Goal: Task Accomplishment & Management: Manage account settings

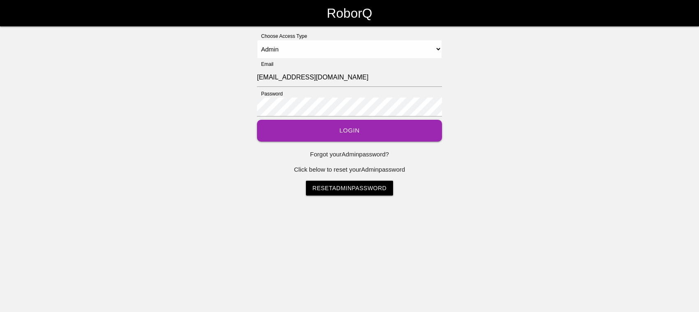
select select "Admin"
click at [314, 127] on button "Login" at bounding box center [349, 131] width 185 height 22
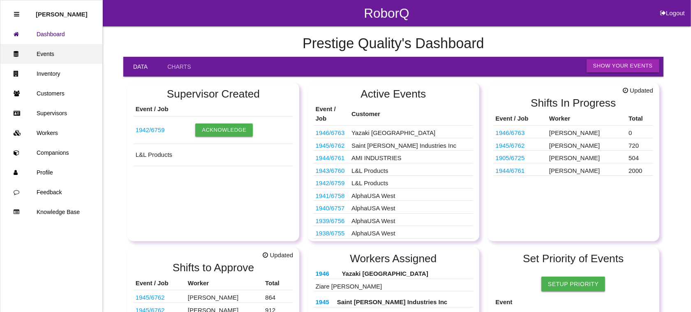
click at [51, 55] on link "Events" at bounding box center [51, 54] width 102 height 20
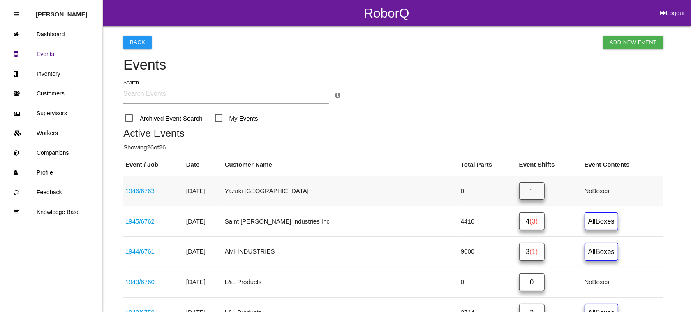
click at [519, 192] on link "1" at bounding box center [531, 191] width 25 height 18
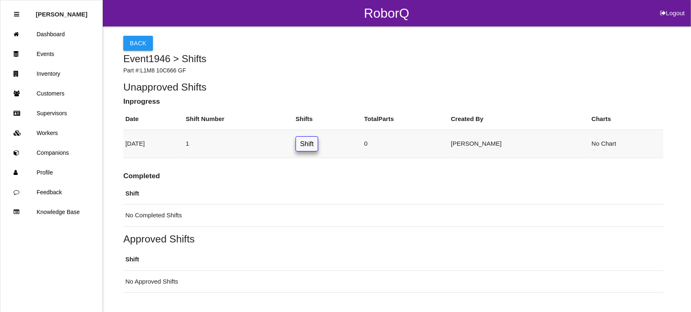
click at [318, 143] on link "Shift" at bounding box center [307, 143] width 23 height 15
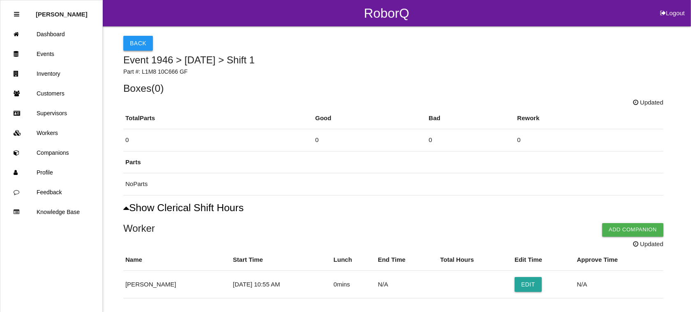
click at [134, 44] on button "Back" at bounding box center [138, 43] width 30 height 15
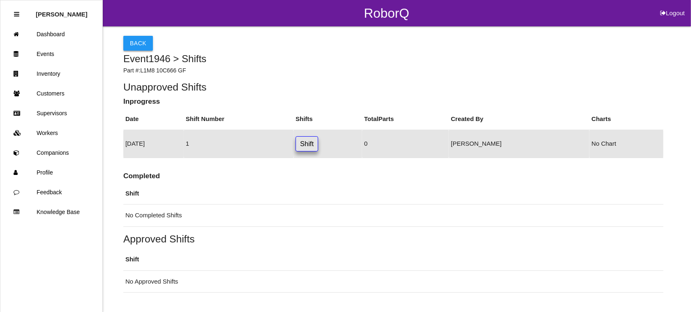
click at [137, 39] on button "Back" at bounding box center [138, 43] width 30 height 15
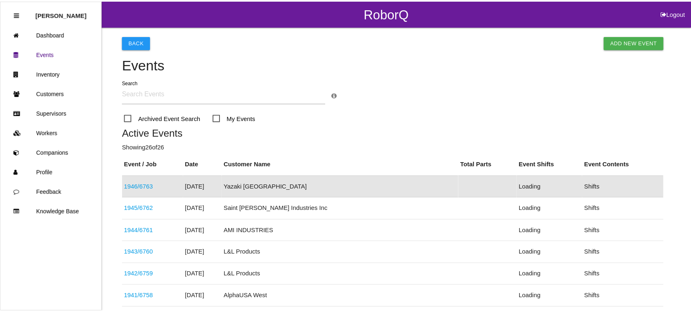
scroll to position [31, 0]
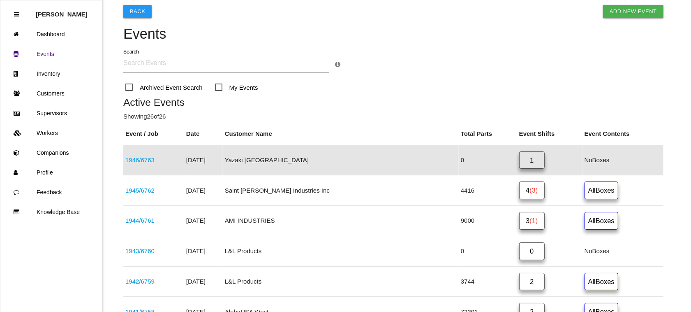
click at [147, 157] on link "1946 / 6763" at bounding box center [139, 159] width 29 height 7
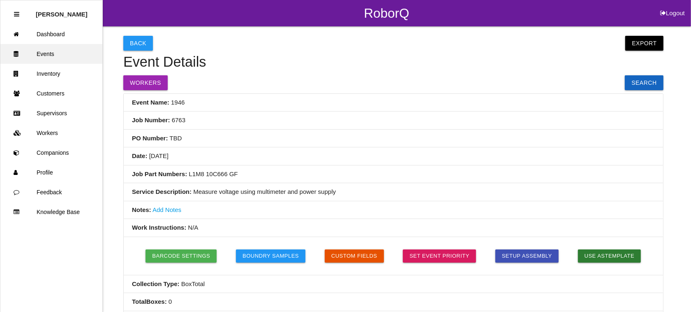
click at [62, 49] on link "Events" at bounding box center [51, 54] width 102 height 20
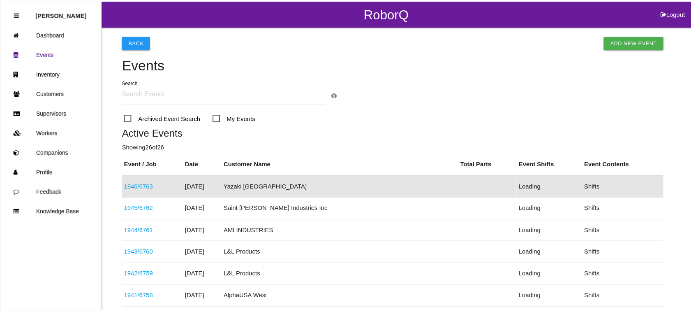
scroll to position [31, 0]
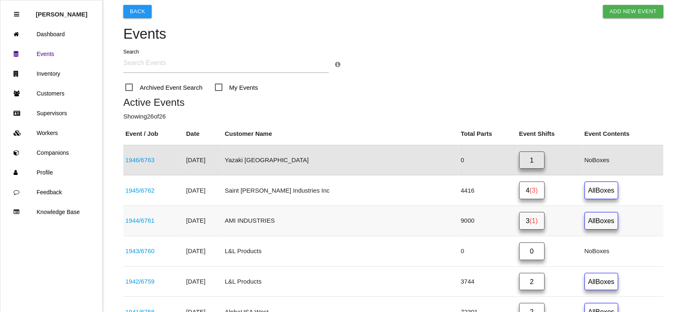
click at [529, 221] on span "(1)" at bounding box center [533, 220] width 8 height 7
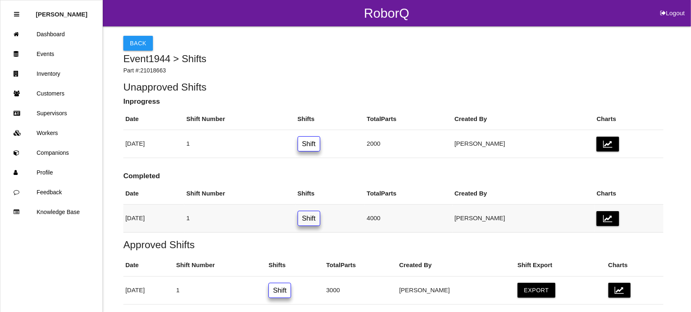
click at [320, 219] on link "Shift" at bounding box center [309, 217] width 23 height 15
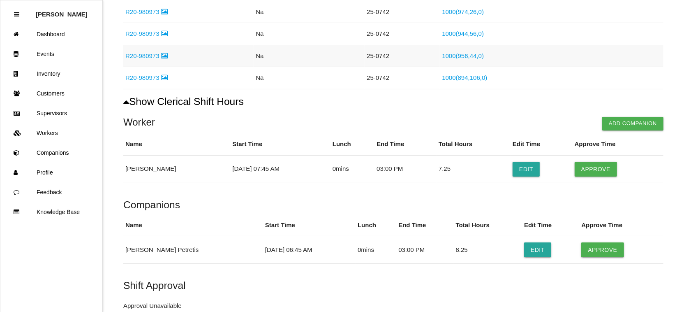
scroll to position [206, 0]
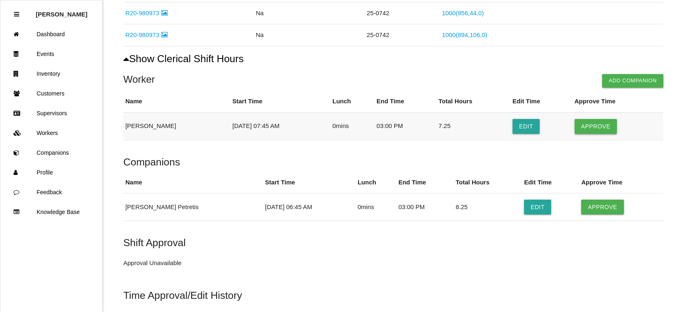
click at [594, 128] on button "Approve" at bounding box center [596, 126] width 42 height 15
click at [591, 210] on button "Approve" at bounding box center [602, 206] width 42 height 15
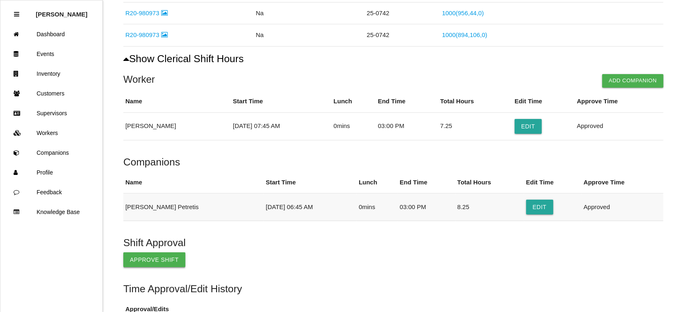
click at [144, 259] on button "Approve Shift" at bounding box center [154, 259] width 62 height 15
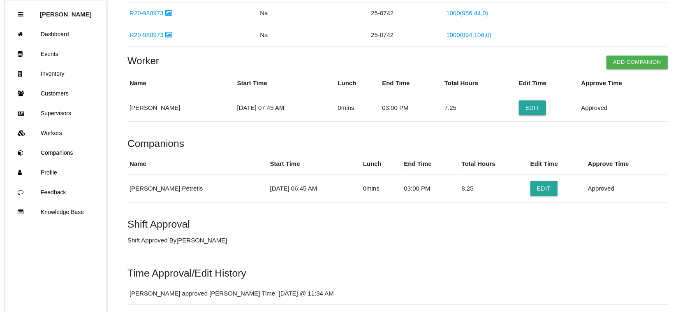
scroll to position [0, 0]
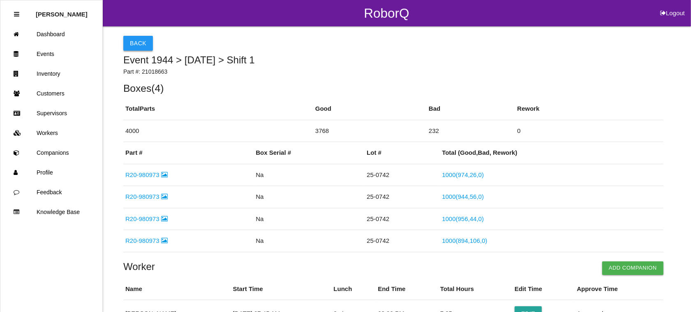
click at [134, 42] on button "Back" at bounding box center [138, 43] width 30 height 15
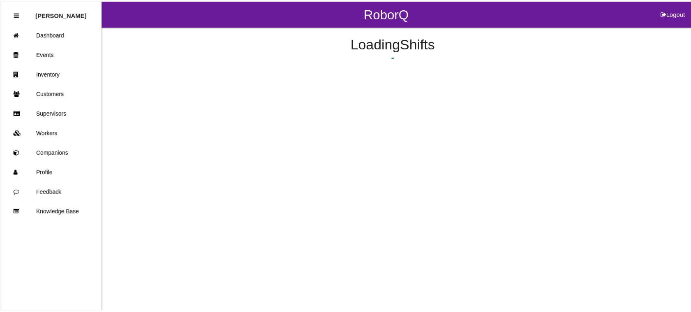
scroll to position [56, 0]
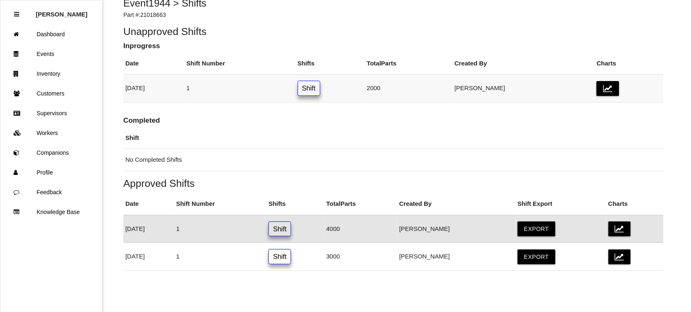
click at [320, 83] on link "Shift" at bounding box center [309, 88] width 23 height 15
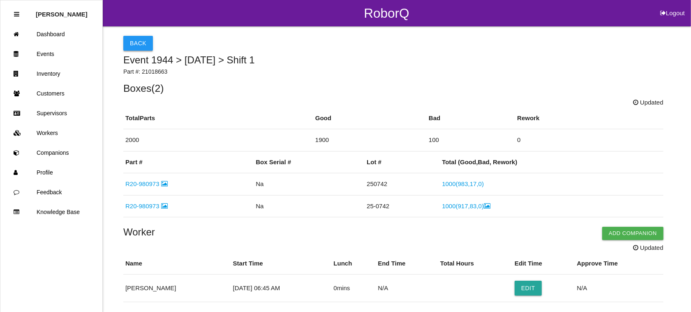
click at [134, 42] on button "Back" at bounding box center [138, 43] width 30 height 15
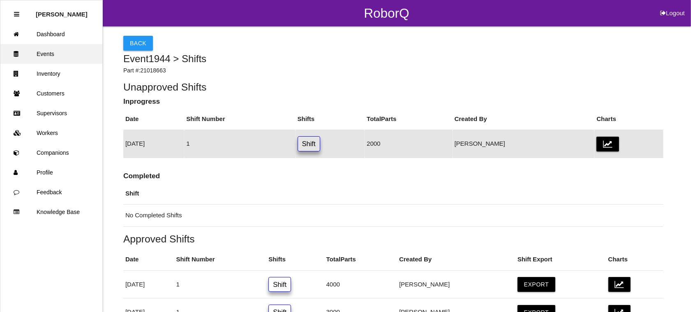
click at [49, 52] on link "Events" at bounding box center [51, 54] width 102 height 20
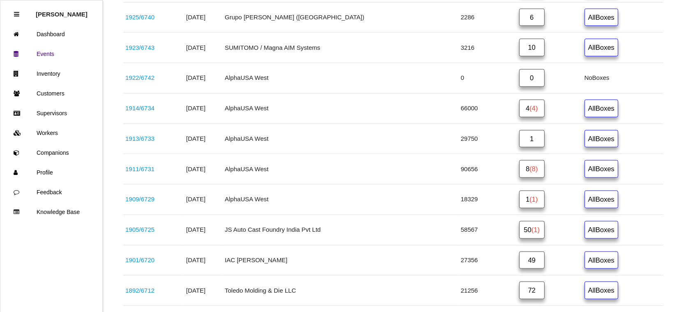
scroll to position [640, 0]
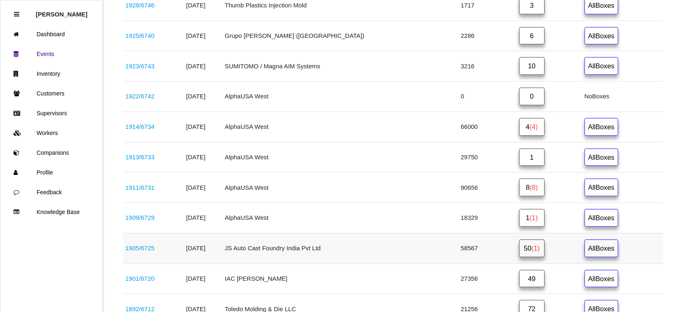
click at [531, 250] on span "(1)" at bounding box center [535, 247] width 8 height 7
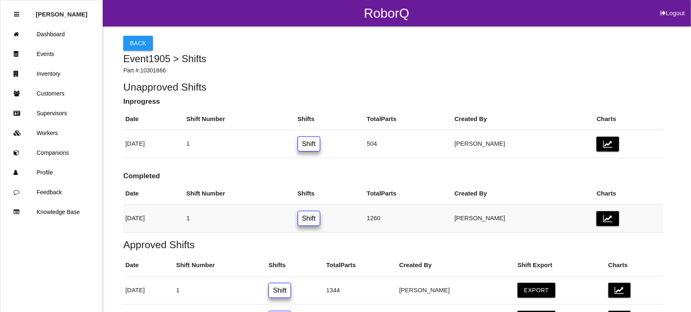
click at [320, 215] on link "Shift" at bounding box center [309, 217] width 23 height 15
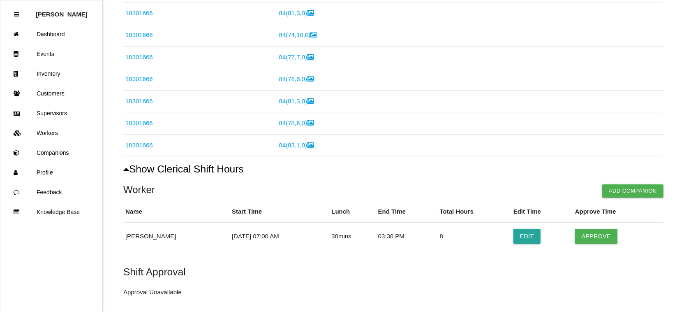
scroll to position [447, 0]
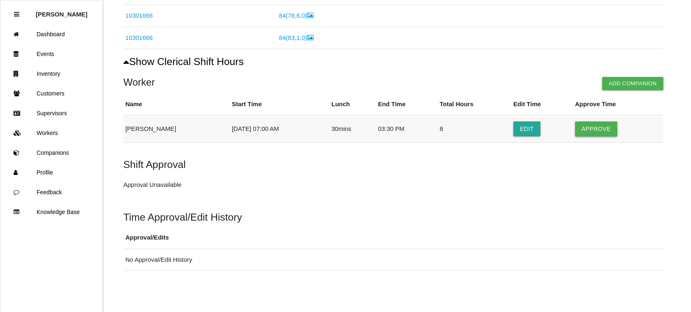
click at [587, 127] on button "Approve" at bounding box center [596, 128] width 42 height 15
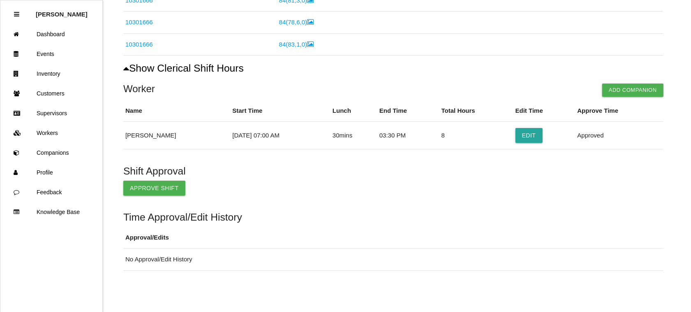
scroll to position [440, 0]
click at [134, 186] on button "Approve Shift" at bounding box center [154, 187] width 62 height 15
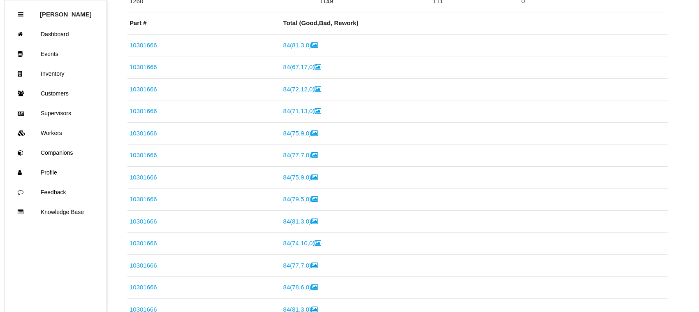
scroll to position [0, 0]
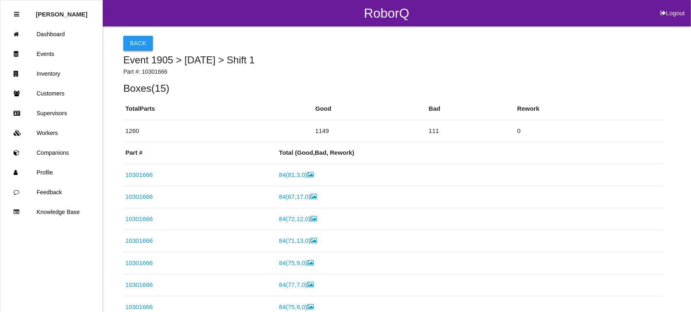
click at [138, 39] on button "Back" at bounding box center [138, 43] width 30 height 15
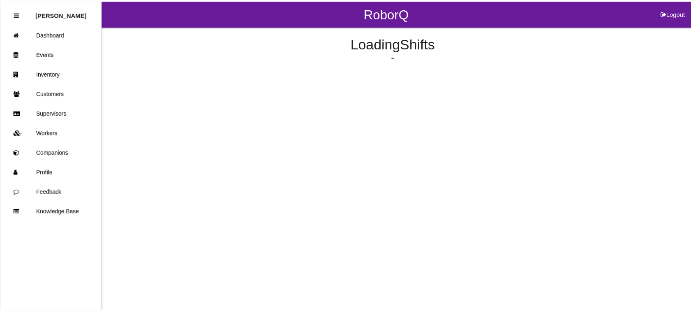
scroll to position [129, 0]
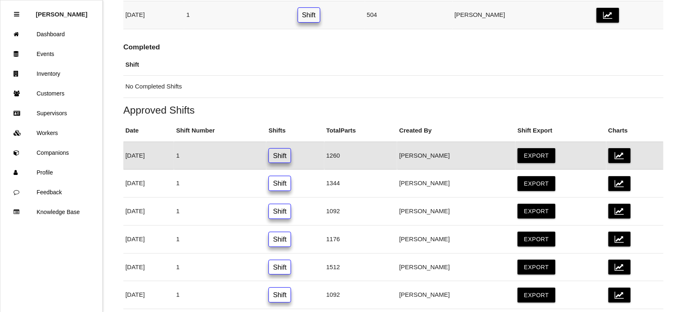
click at [320, 17] on link "Shift" at bounding box center [309, 14] width 23 height 15
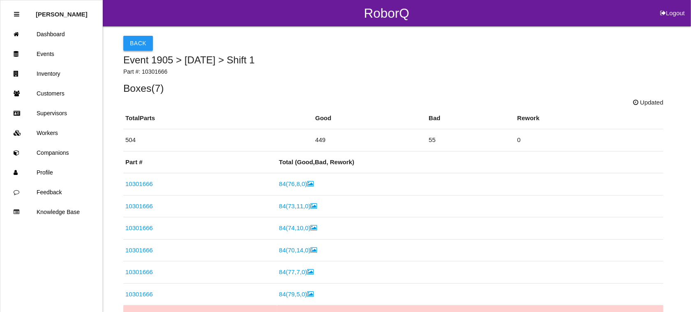
click at [134, 38] on button "Back" at bounding box center [138, 43] width 30 height 15
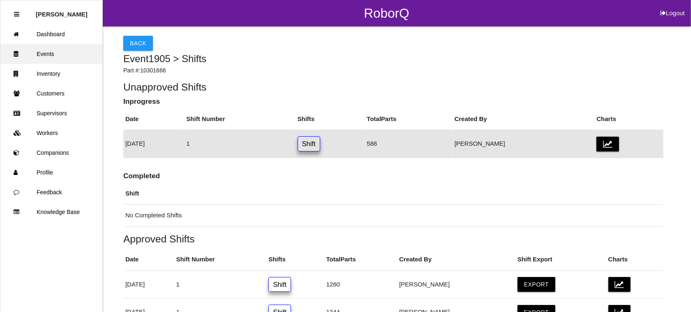
click at [58, 51] on link "Events" at bounding box center [51, 54] width 102 height 20
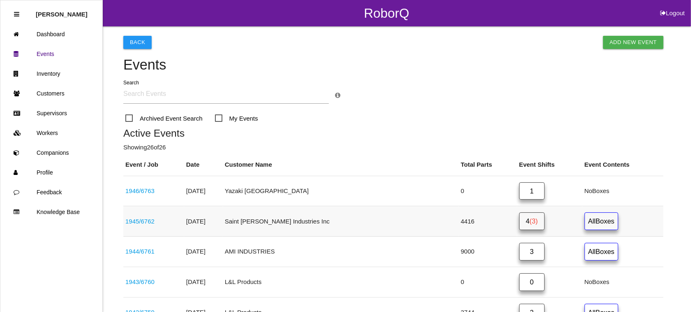
click at [519, 219] on link "4 (3)" at bounding box center [531, 221] width 25 height 18
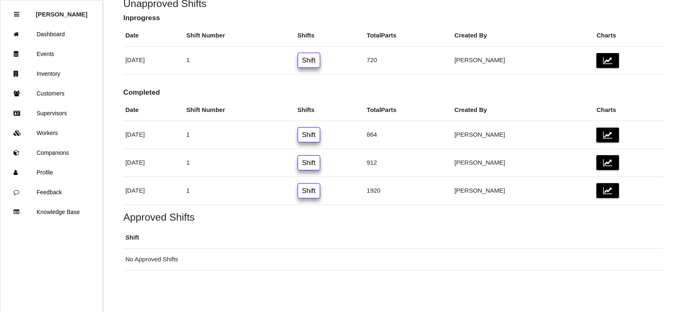
scroll to position [85, 0]
click at [320, 196] on link "Shift" at bounding box center [309, 190] width 23 height 15
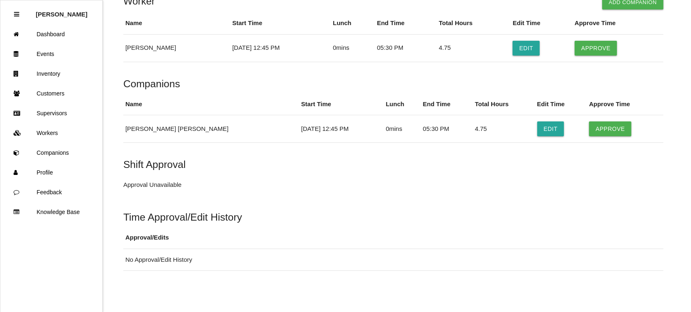
scroll to position [1028, 0]
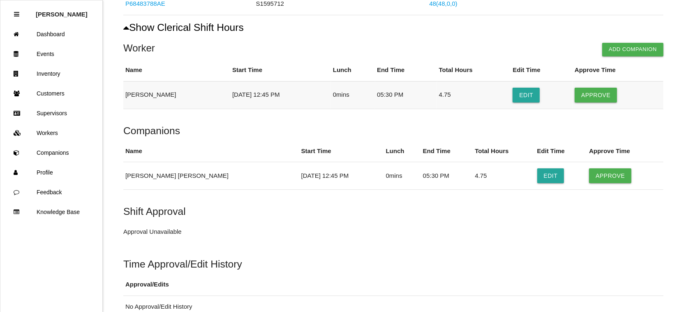
click at [591, 100] on button "Approve" at bounding box center [596, 95] width 42 height 15
click at [601, 178] on button "Approve" at bounding box center [610, 175] width 42 height 15
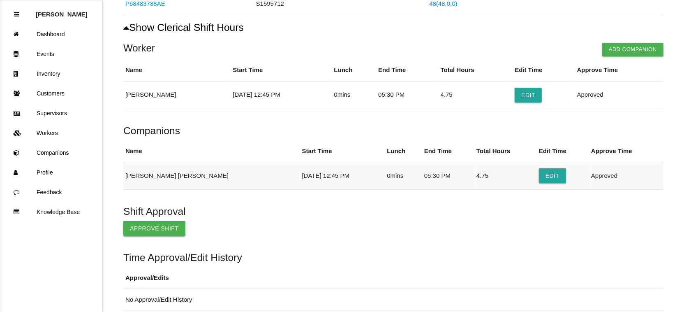
click at [147, 231] on button "Approve Shift" at bounding box center [154, 228] width 62 height 15
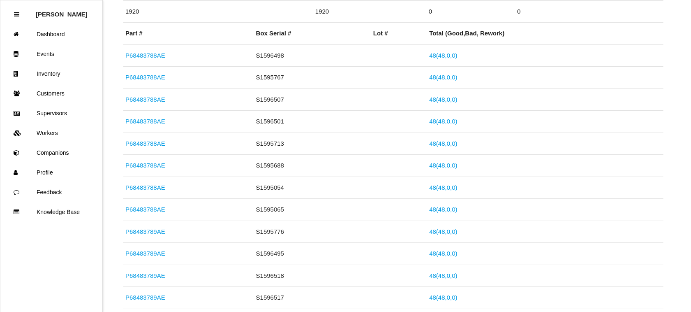
scroll to position [0, 0]
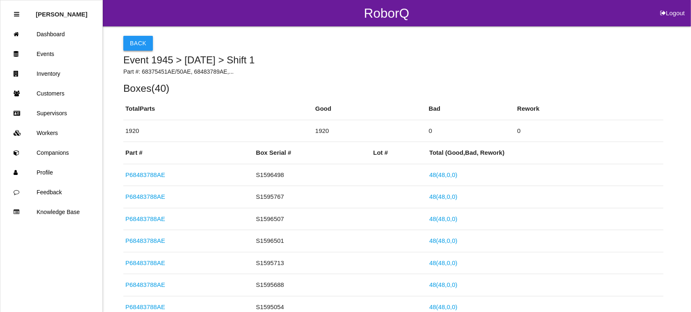
click at [138, 46] on button "Back" at bounding box center [138, 43] width 30 height 15
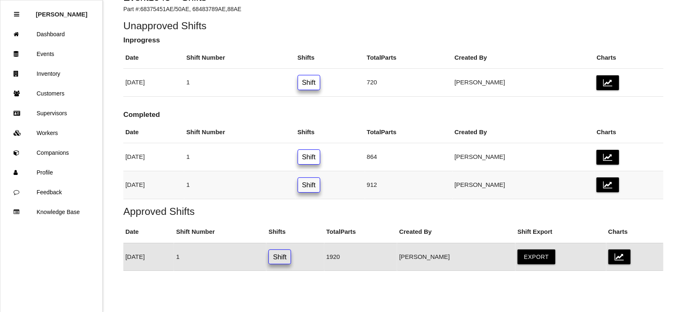
click at [320, 183] on link "Shift" at bounding box center [309, 184] width 23 height 15
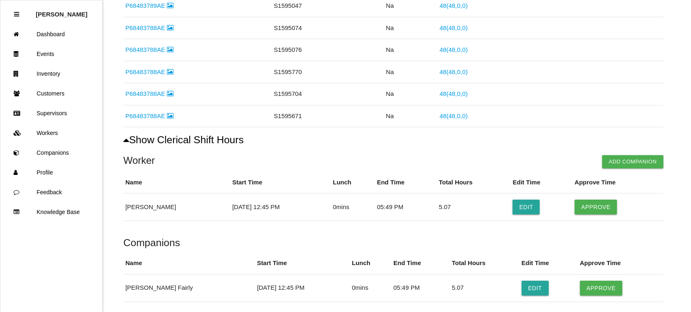
scroll to position [514, 0]
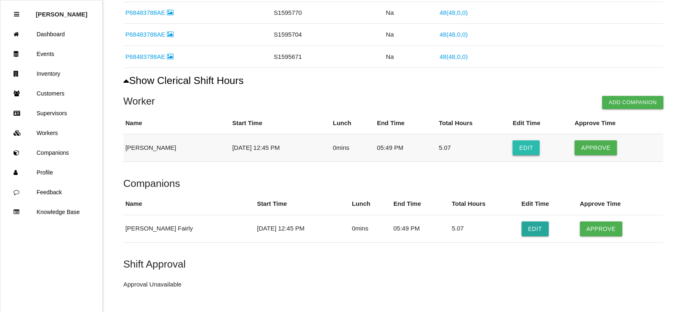
click at [521, 145] on button "Edit" at bounding box center [526, 147] width 27 height 15
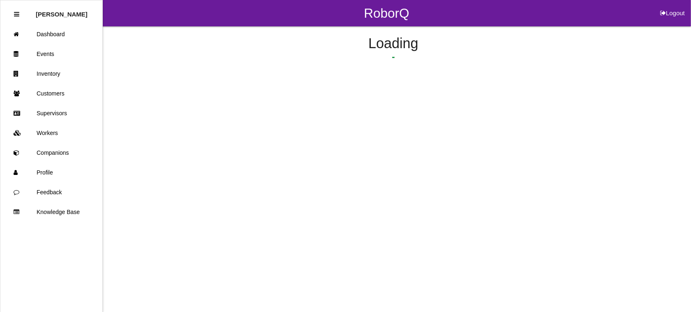
select select "12"
select select "45"
select select "2"
select select "5"
select select "49"
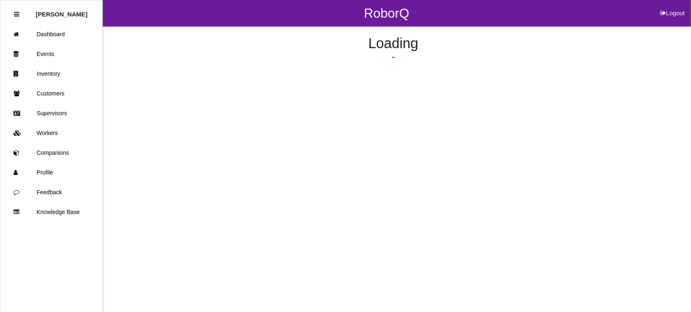
select select "2"
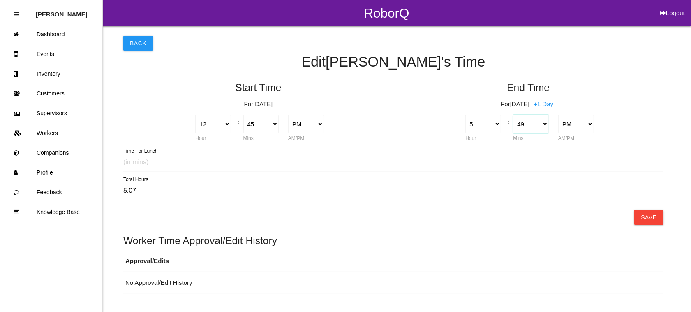
click at [547, 120] on select "00 01 02 03 04 05 06 07 08 09 10 11 12 13 14 15 16 17 18 19 20 21 22 23 24 25 2…" at bounding box center [531, 124] width 36 height 18
select select "45"
click at [513, 115] on select "00 01 02 03 04 05 06 07 08 09 10 11 12 13 14 15 16 17 18 19 20 21 22 23 24 25 2…" at bounding box center [531, 124] width 36 height 18
type input "5.00"
click at [654, 212] on button "Save" at bounding box center [648, 217] width 29 height 15
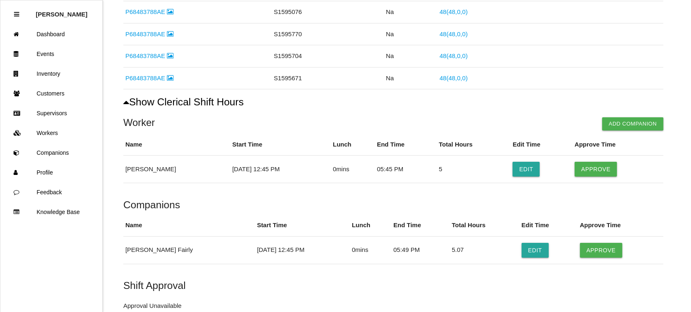
scroll to position [510, 0]
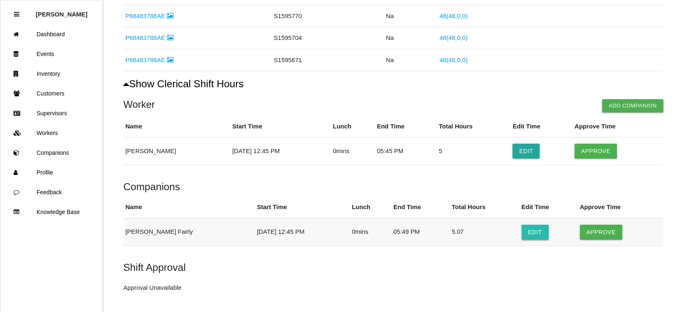
click at [522, 231] on button "Edit" at bounding box center [535, 231] width 27 height 15
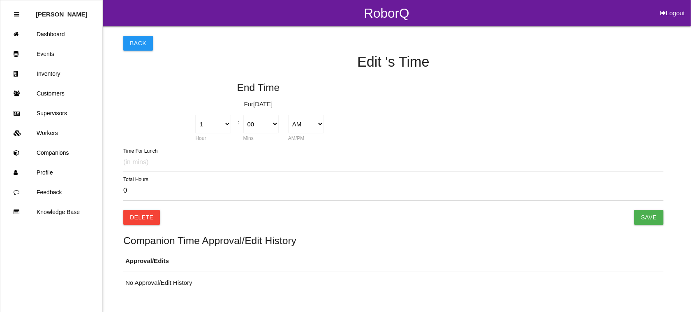
select select "5"
select select "49"
select select "2"
type input "5.07"
select select "12"
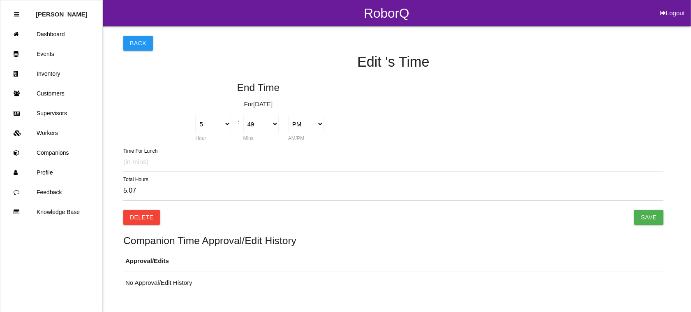
select select "45"
select select "2"
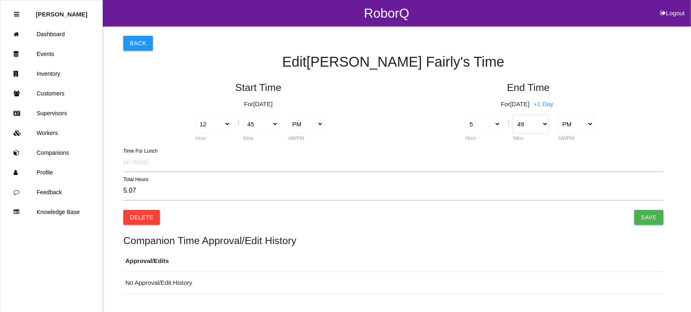
click at [544, 123] on select "00 01 02 03 04 05 06 07 08 09 10 11 12 13 14 15 16 17 18 19 20 21 22 23 24 25 2…" at bounding box center [531, 124] width 36 height 18
select select "45"
click at [513, 115] on select "00 01 02 03 04 05 06 07 08 09 10 11 12 13 14 15 16 17 18 19 20 21 22 23 24 25 2…" at bounding box center [531, 124] width 36 height 18
type input "5.00"
click at [646, 210] on input "Save" at bounding box center [648, 217] width 29 height 15
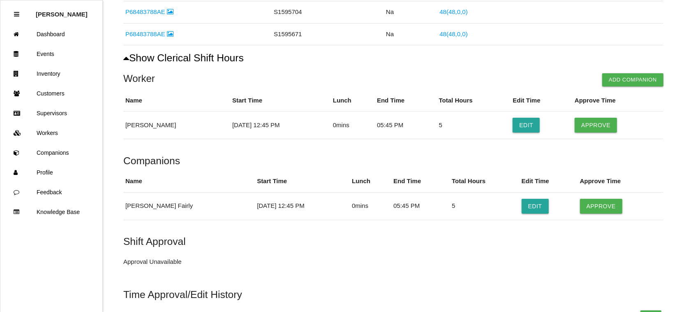
scroll to position [562, 0]
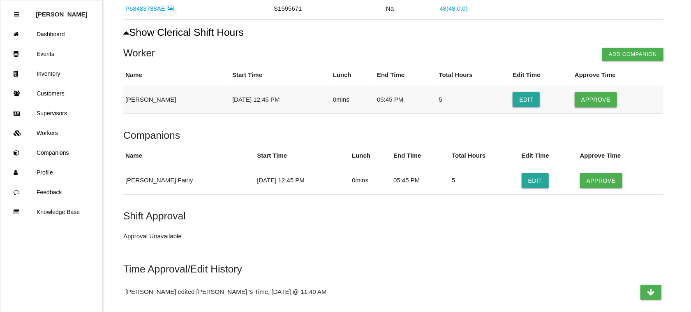
click at [590, 100] on button "Approve" at bounding box center [596, 99] width 42 height 15
click at [588, 182] on button "Approve" at bounding box center [601, 180] width 42 height 15
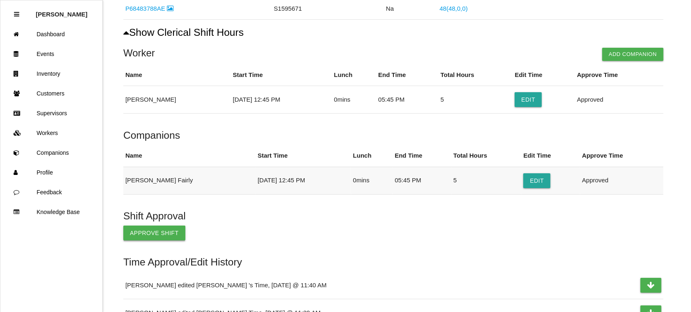
click at [139, 234] on button "Approve Shift" at bounding box center [154, 232] width 62 height 15
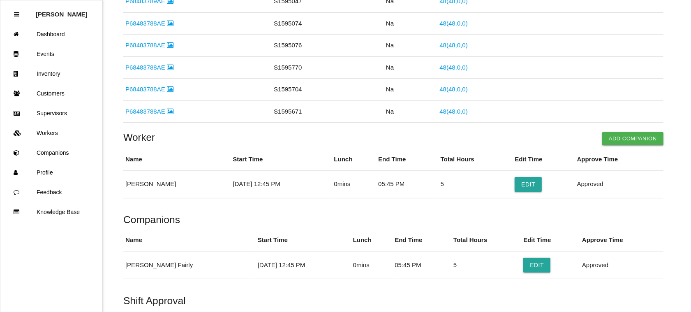
scroll to position [0, 0]
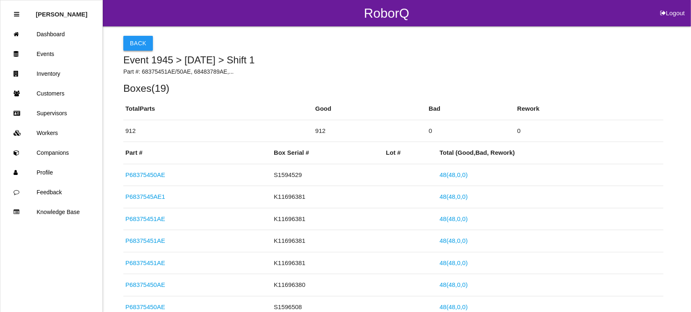
click at [129, 42] on button "Back" at bounding box center [138, 43] width 30 height 15
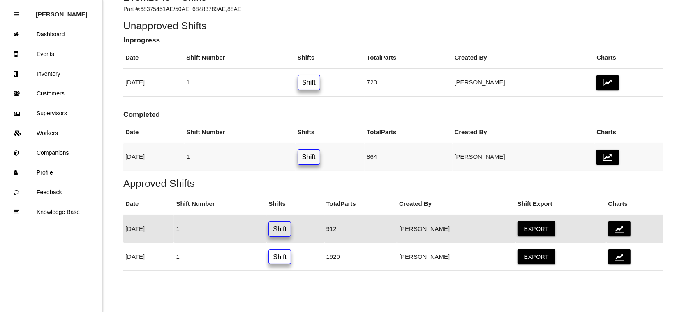
click at [320, 159] on link "Shift" at bounding box center [309, 156] width 23 height 15
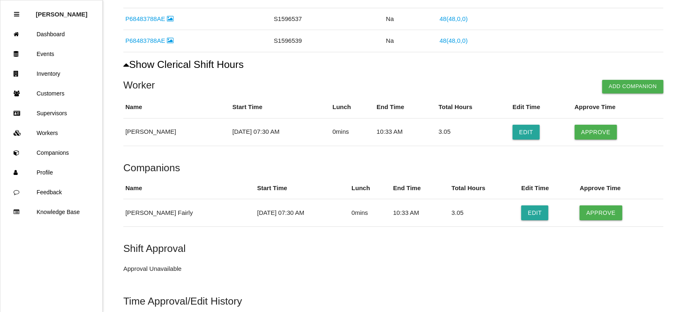
scroll to position [514, 0]
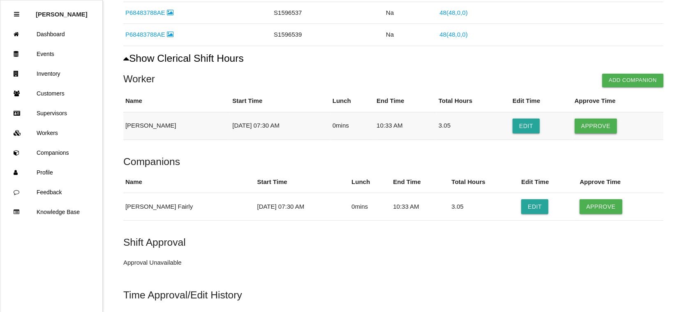
click at [585, 124] on button "Approve" at bounding box center [596, 125] width 42 height 15
click at [589, 204] on button "Approve" at bounding box center [601, 206] width 42 height 15
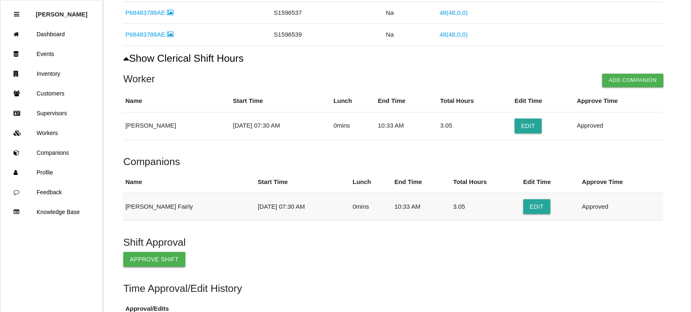
click at [162, 259] on button "Approve Shift" at bounding box center [154, 259] width 62 height 15
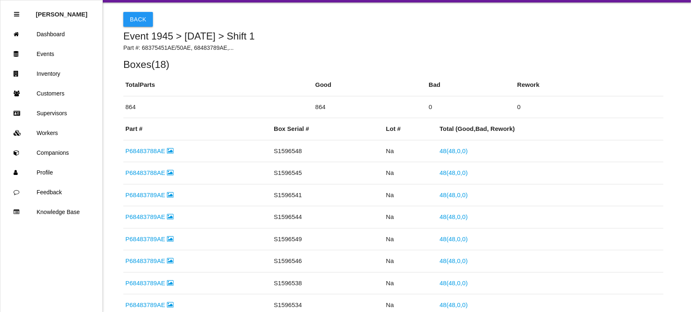
scroll to position [0, 0]
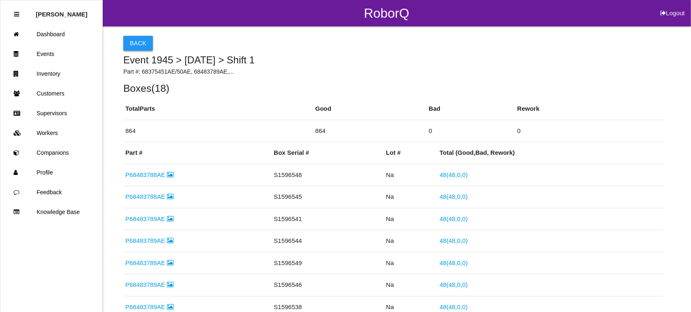
click at [142, 37] on button "Back" at bounding box center [138, 43] width 30 height 15
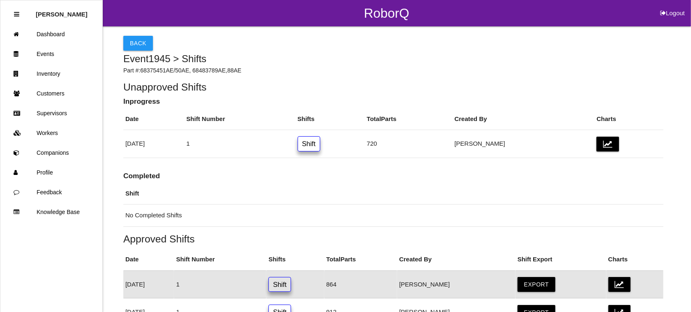
scroll to position [85, 0]
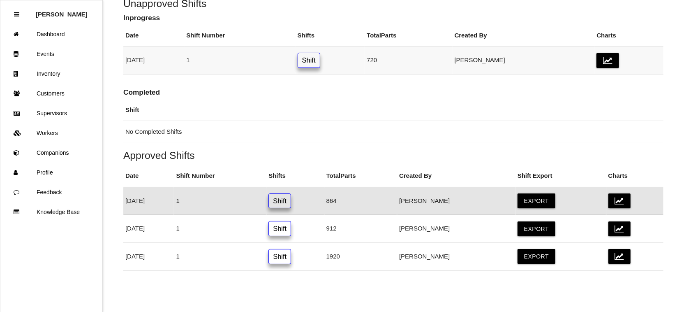
click at [320, 54] on link "Shift" at bounding box center [309, 60] width 23 height 15
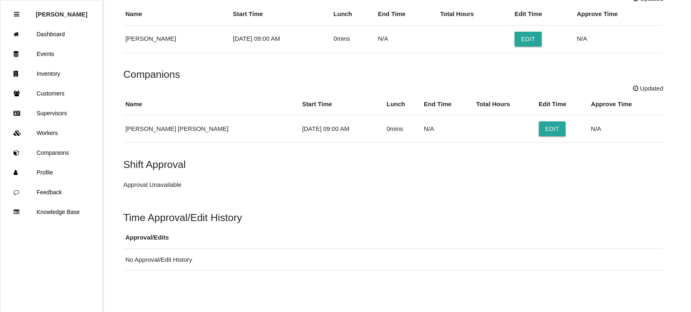
scroll to position [485, 0]
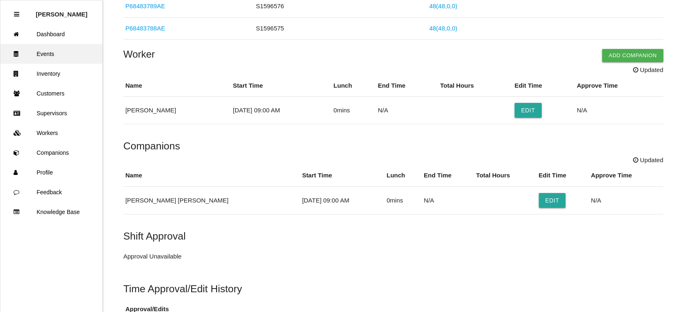
click at [48, 51] on link "Events" at bounding box center [51, 54] width 102 height 20
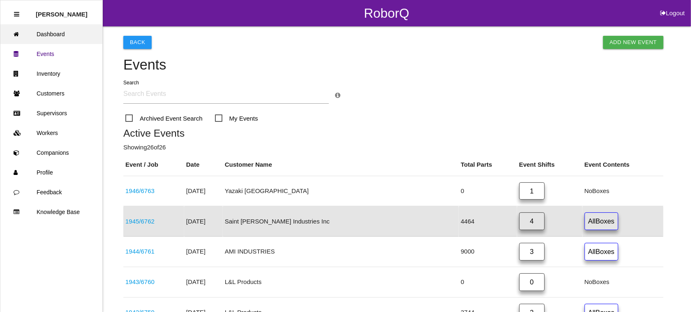
click at [60, 27] on link "Dashboard" at bounding box center [51, 34] width 102 height 20
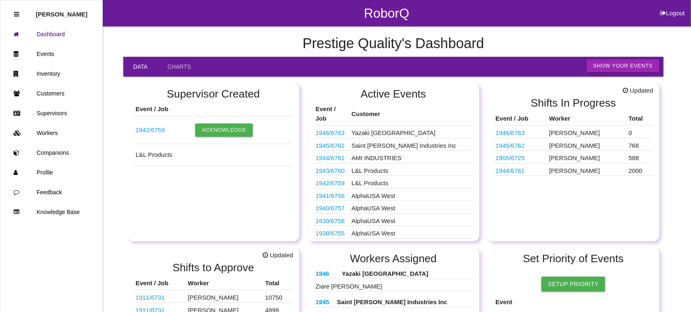
click at [680, 6] on button "Logout" at bounding box center [672, 3] width 37 height 6
select select "Admin"
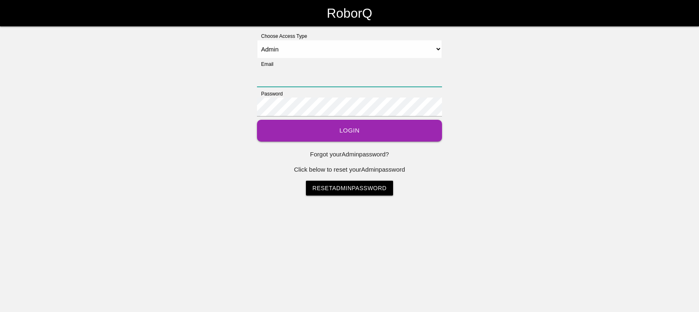
type input "[EMAIL_ADDRESS][DOMAIN_NAME]"
click at [314, 129] on button "Login" at bounding box center [349, 131] width 185 height 22
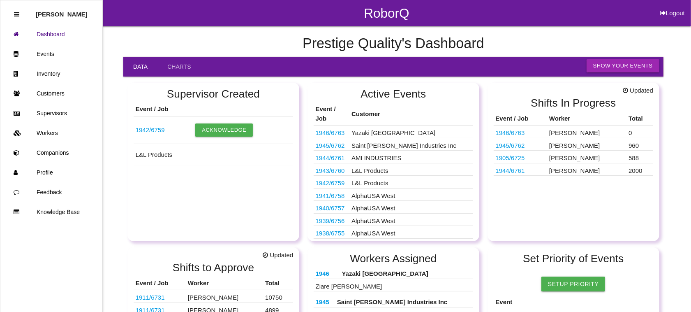
click at [677, 6] on button "Logout" at bounding box center [672, 3] width 37 height 6
select select "Admin"
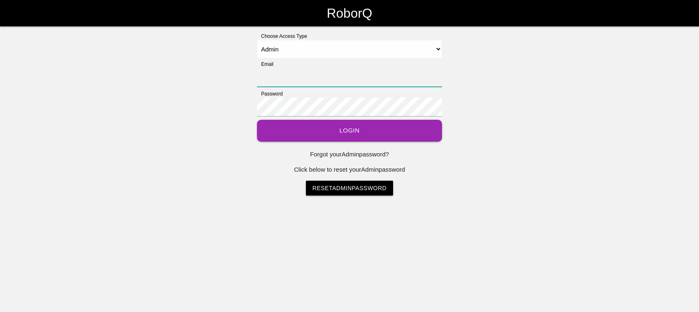
type input "[EMAIL_ADDRESS][DOMAIN_NAME]"
click at [438, 48] on select "Select Access Type Admin Customer Supervisor Worker" at bounding box center [349, 49] width 185 height 18
select select "Worker"
click at [257, 40] on select "Select Access Type Admin Customer Supervisor Worker" at bounding box center [349, 49] width 185 height 18
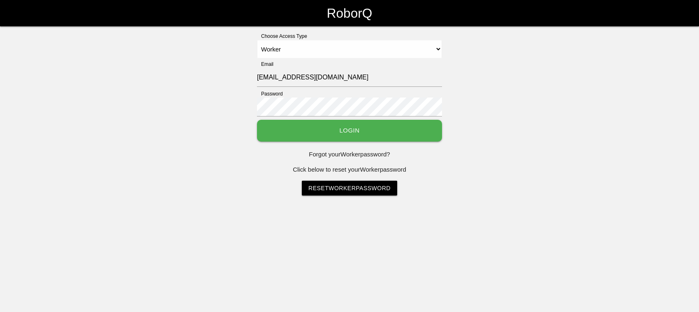
click at [362, 134] on button "Login" at bounding box center [349, 131] width 185 height 22
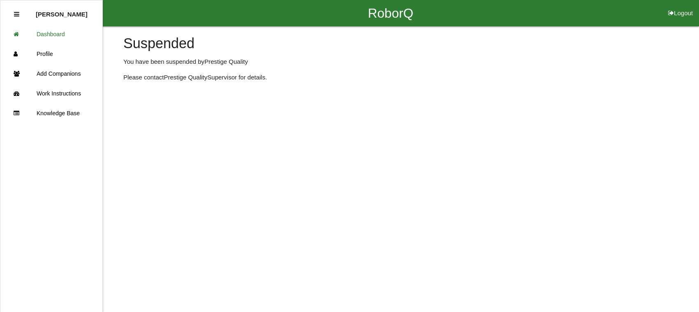
drag, startPoint x: 678, startPoint y: 14, endPoint x: 666, endPoint y: 0, distance: 18.6
click at [677, 6] on button "Logout" at bounding box center [680, 3] width 37 height 6
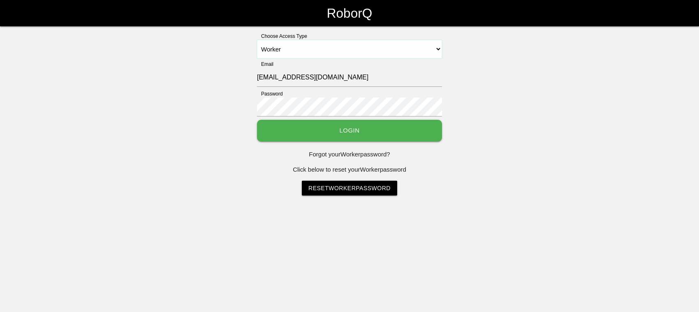
click at [427, 40] on select "Select Access Type Admin Customer Supervisor Worker" at bounding box center [349, 49] width 185 height 18
select select "Admin"
click at [257, 40] on select "Select Access Type Admin Customer Supervisor Worker" at bounding box center [349, 49] width 185 height 18
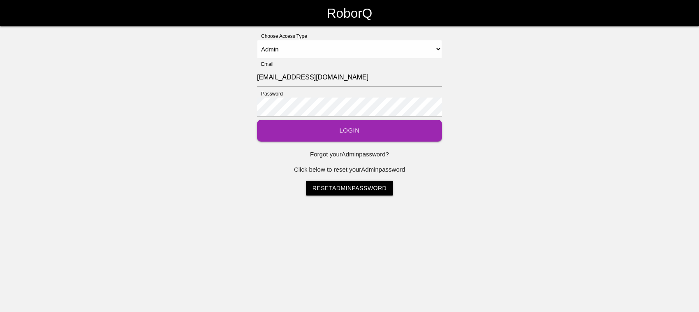
click at [337, 126] on button "Login" at bounding box center [349, 131] width 185 height 22
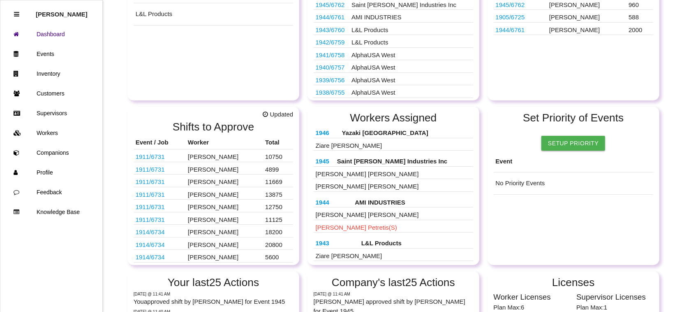
scroll to position [145, 0]
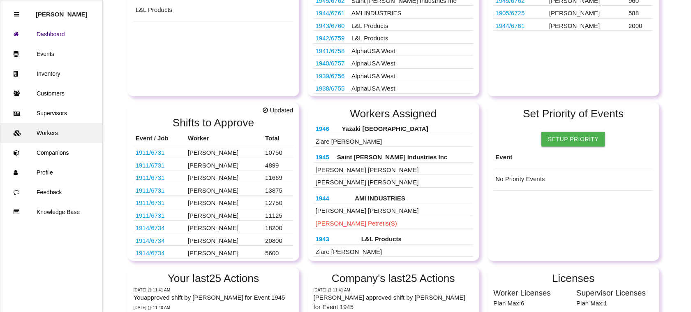
click at [48, 125] on link "Workers" at bounding box center [51, 133] width 102 height 20
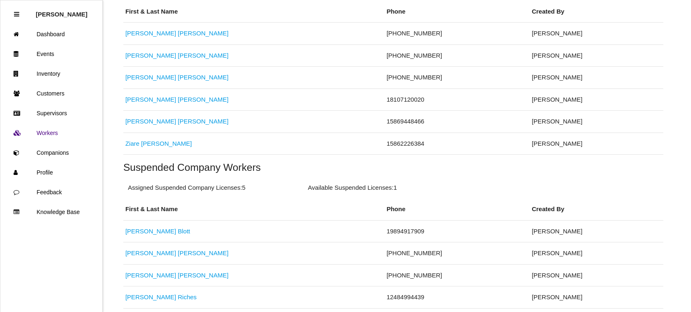
scroll to position [206, 0]
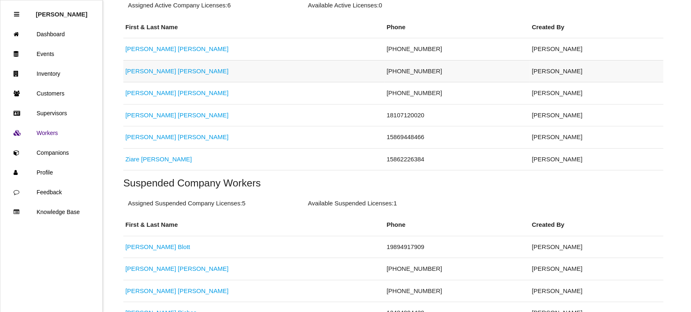
click at [140, 69] on link "[PERSON_NAME]" at bounding box center [176, 70] width 103 height 7
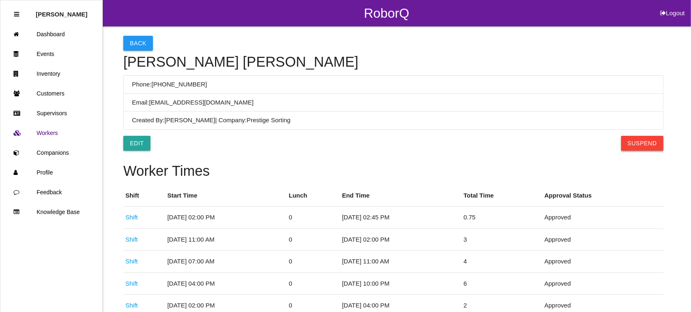
click at [642, 142] on button "Suspend" at bounding box center [642, 143] width 42 height 15
click at [132, 36] on button "Back" at bounding box center [138, 43] width 30 height 15
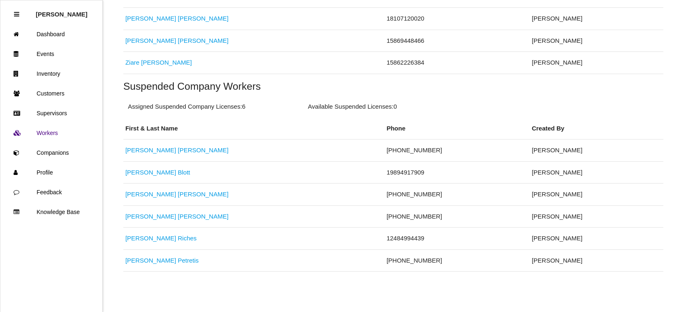
scroll to position [282, 0]
click at [134, 216] on link "[PERSON_NAME]" at bounding box center [176, 215] width 103 height 7
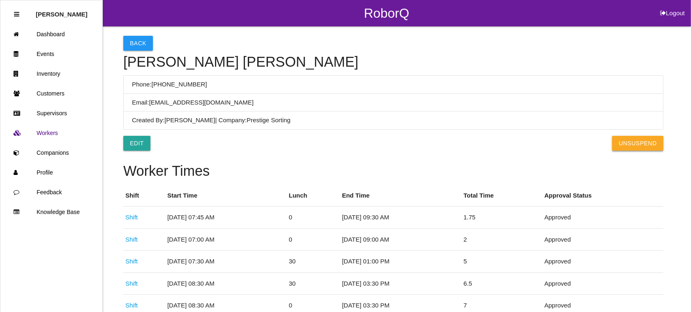
click at [646, 146] on button "UnSuspend" at bounding box center [637, 143] width 51 height 15
click at [127, 42] on button "Back" at bounding box center [138, 43] width 30 height 15
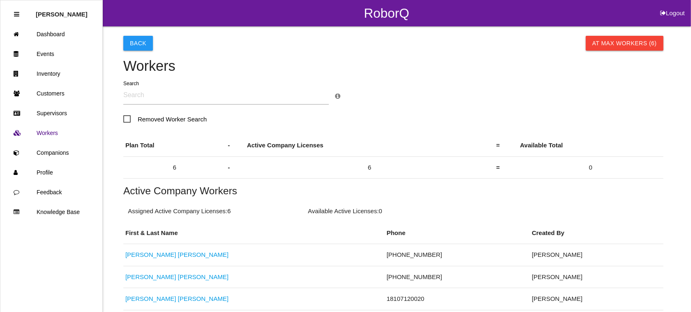
click at [679, 6] on button "Logout" at bounding box center [672, 3] width 37 height 6
select select "Admin"
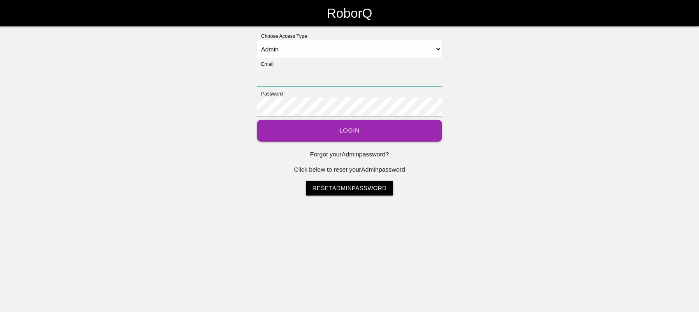
type input "[EMAIL_ADDRESS][DOMAIN_NAME]"
click at [351, 48] on select "Select Access Type Admin Customer Supervisor Worker" at bounding box center [349, 49] width 185 height 18
select select "Worker"
click at [257, 40] on select "Select Access Type Admin Customer Supervisor Worker" at bounding box center [349, 49] width 185 height 18
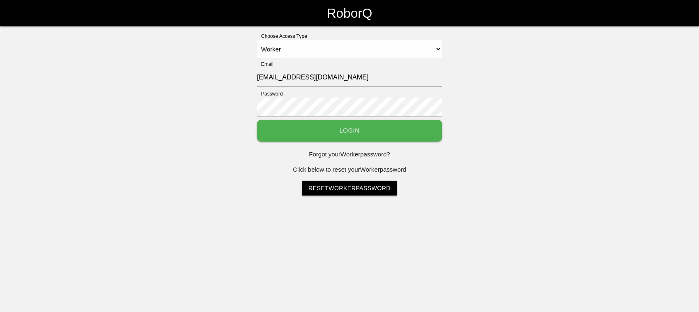
click at [354, 126] on button "Login" at bounding box center [349, 131] width 185 height 22
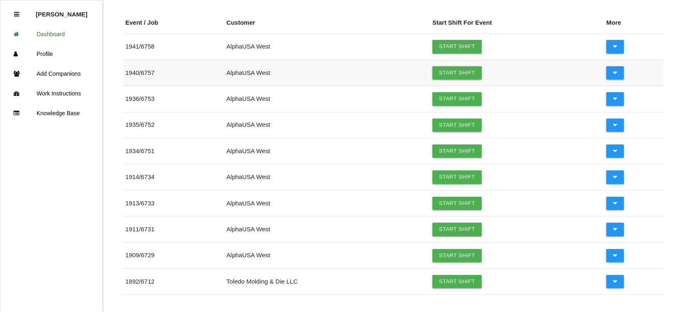
scroll to position [103, 0]
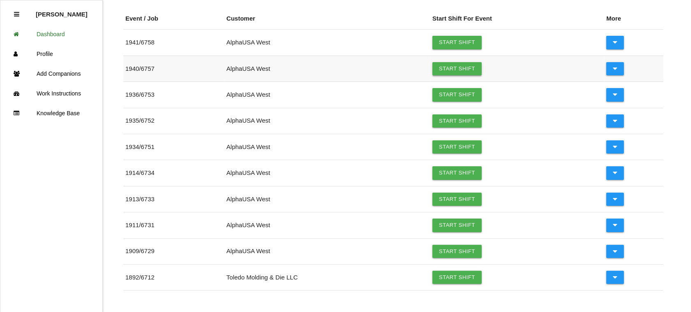
click at [455, 66] on link "Start Shift" at bounding box center [456, 68] width 49 height 13
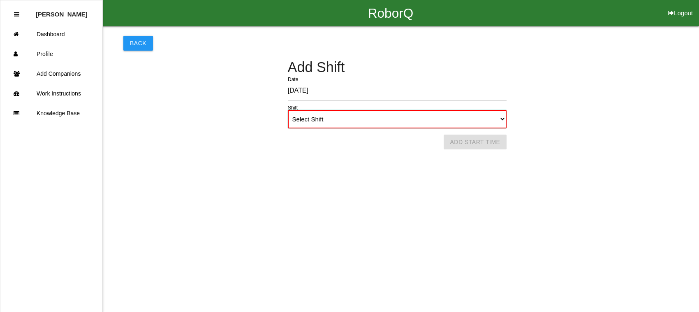
click at [501, 118] on select "Select Shift 1st Shift 2nd Shift 3rd Shift 4th Shift" at bounding box center [397, 119] width 219 height 18
select select "1"
click at [288, 110] on select "Select Shift 1st Shift 2nd Shift 3rd Shift 4th Shift" at bounding box center [397, 119] width 219 height 18
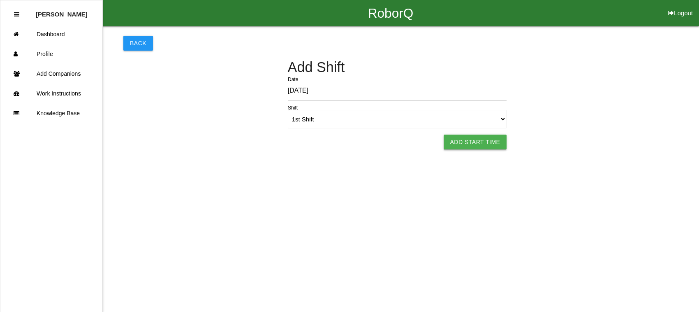
click at [491, 137] on button "Add Start Time" at bounding box center [474, 141] width 63 height 15
select select "12"
select select "20"
select select "2"
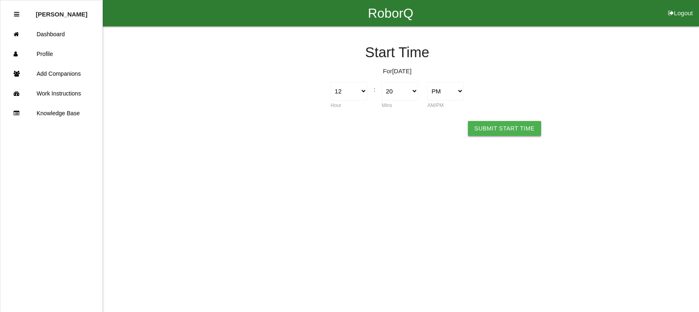
click at [515, 128] on button "Submit Start Time" at bounding box center [504, 128] width 73 height 15
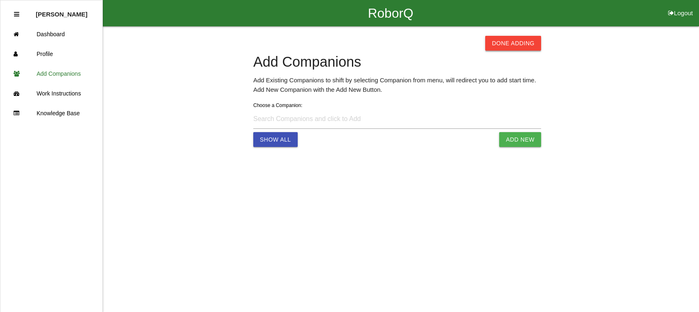
click at [524, 44] on button "Done Adding" at bounding box center [513, 43] width 56 height 15
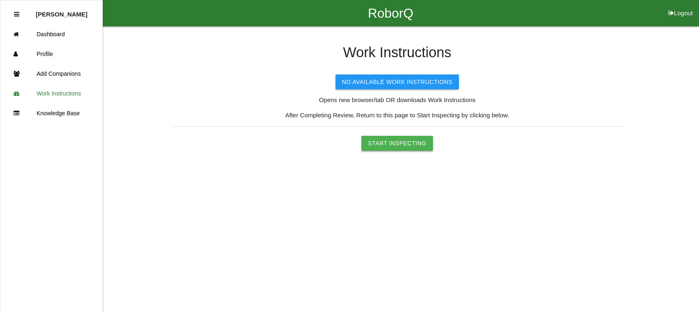
click at [410, 142] on button "Start Inspecting" at bounding box center [397, 143] width 72 height 15
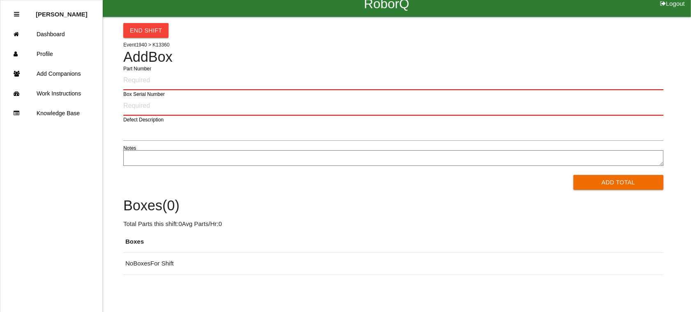
scroll to position [12, 0]
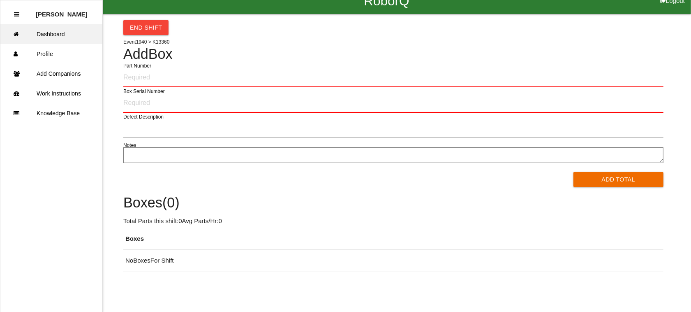
click at [50, 31] on link "Dashboard" at bounding box center [51, 34] width 102 height 20
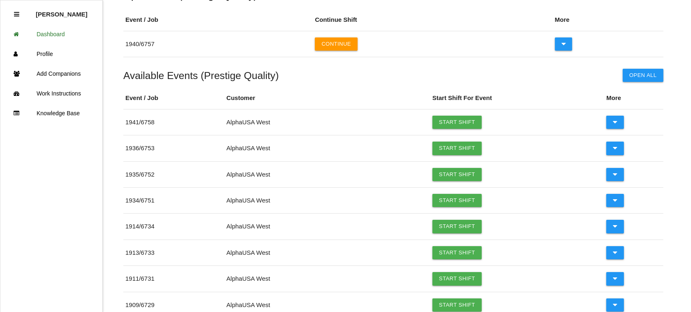
scroll to position [151, 0]
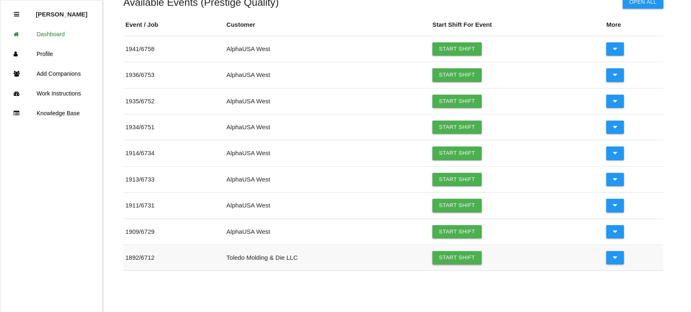
click at [456, 254] on link "Start Shift" at bounding box center [456, 257] width 49 height 13
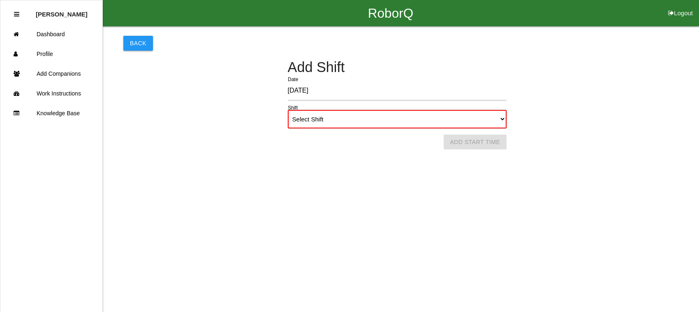
click at [457, 115] on select "Select Shift 1st Shift 2nd Shift 3rd Shift 4th Shift" at bounding box center [397, 119] width 219 height 18
select select "1"
click at [288, 110] on select "Select Shift 1st Shift 2nd Shift 3rd Shift 4th Shift" at bounding box center [397, 119] width 219 height 18
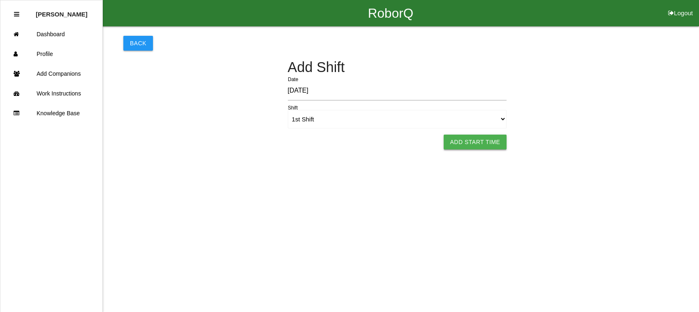
click at [479, 141] on button "Add Start Time" at bounding box center [474, 141] width 63 height 15
select select "12"
select select "23"
select select "2"
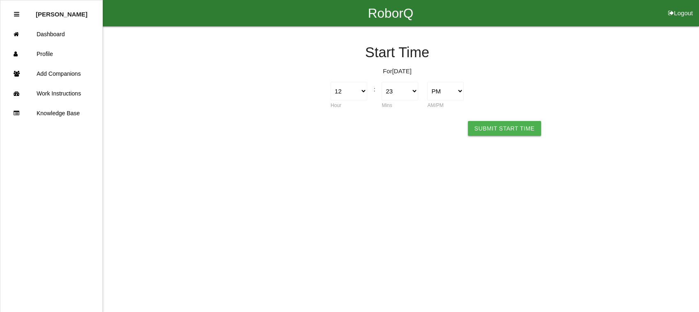
click at [502, 127] on button "Submit Start Time" at bounding box center [504, 128] width 73 height 15
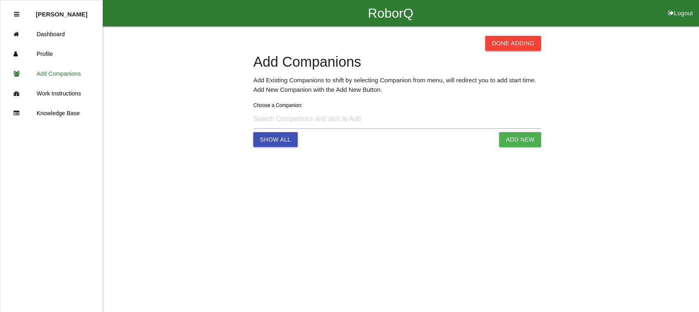
click at [506, 39] on button "Done Adding" at bounding box center [513, 43] width 56 height 15
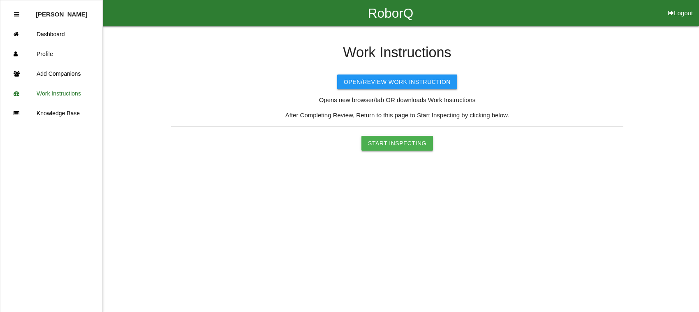
click at [385, 144] on button "Start Inspecting" at bounding box center [397, 143] width 72 height 15
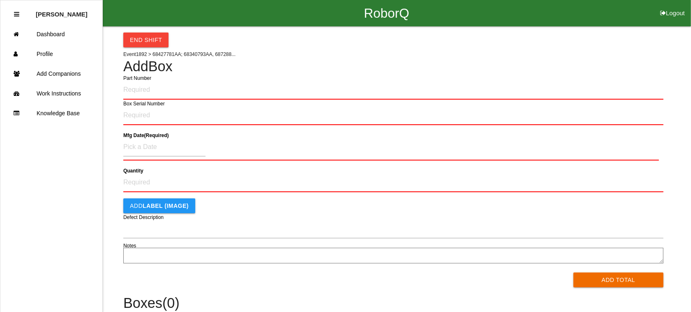
click at [681, 6] on button "Logout" at bounding box center [672, 3] width 37 height 6
select select "Worker"
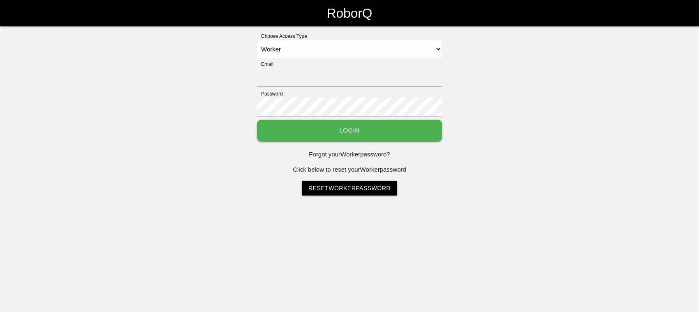
type input "[EMAIL_ADDRESS][DOMAIN_NAME]"
click at [377, 48] on select "Select Access Type Admin Customer Supervisor Worker" at bounding box center [349, 49] width 185 height 18
select select "Admin"
click at [257, 40] on select "Select Access Type Admin Customer Supervisor Worker" at bounding box center [349, 49] width 185 height 18
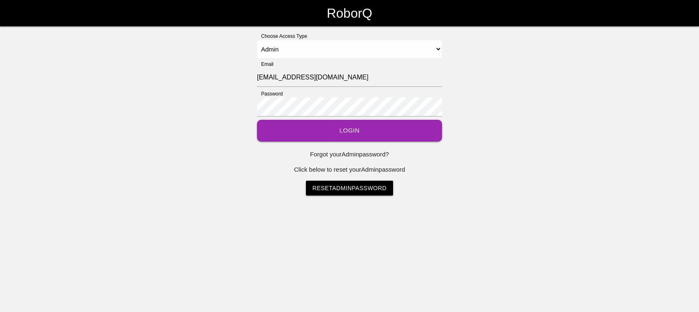
click at [363, 135] on button "Login" at bounding box center [349, 131] width 185 height 22
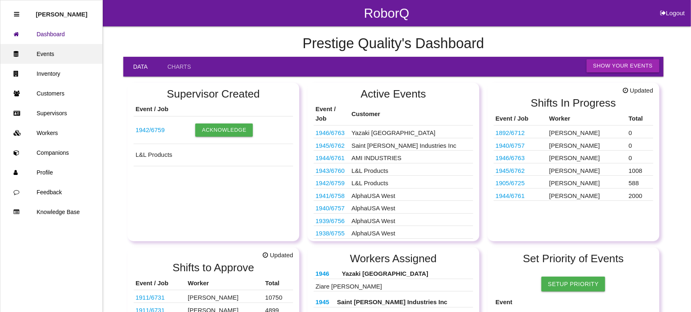
click at [40, 52] on link "Events" at bounding box center [51, 54] width 102 height 20
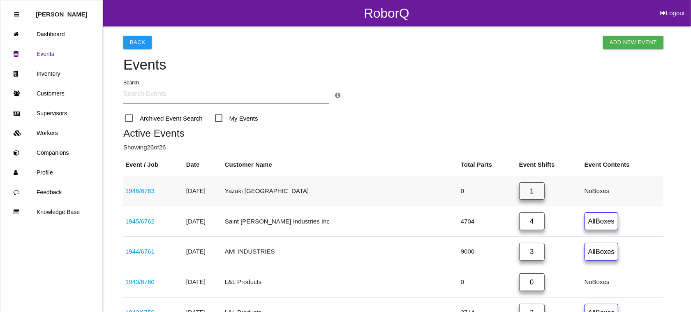
click at [519, 188] on link "1" at bounding box center [531, 191] width 25 height 18
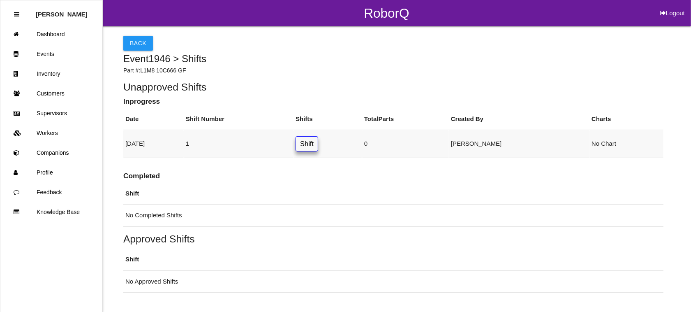
click at [318, 141] on link "Shift" at bounding box center [307, 143] width 23 height 15
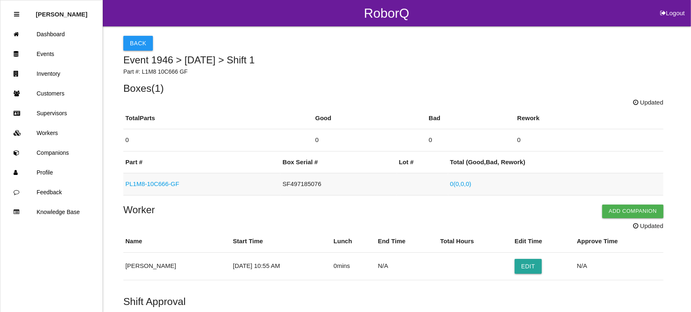
click at [136, 181] on link "PL1M8-10C666-GF" at bounding box center [152, 183] width 54 height 7
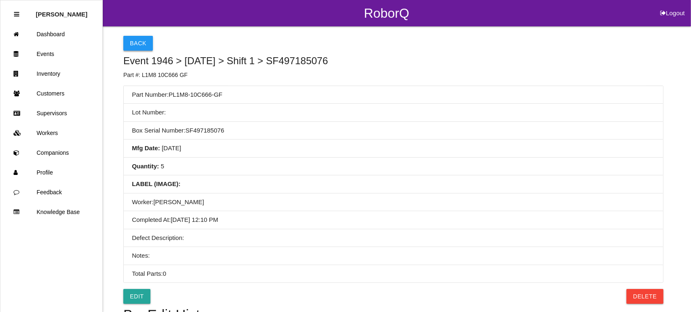
click at [135, 44] on button "Back" at bounding box center [138, 43] width 30 height 15
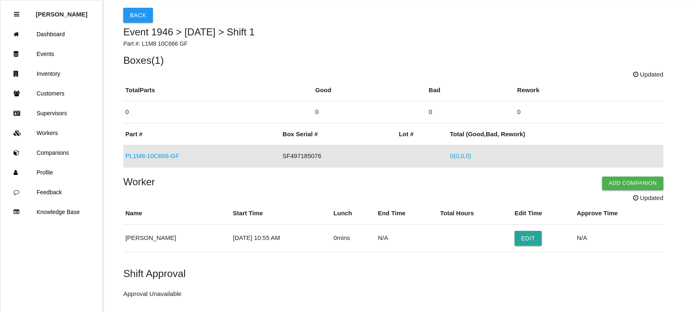
click at [455, 157] on link "0 ( 0 , 0 , 0 )" at bounding box center [460, 155] width 21 height 7
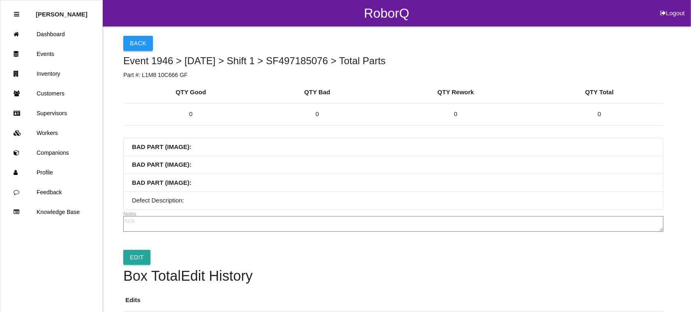
click at [135, 42] on button "Back" at bounding box center [138, 43] width 30 height 15
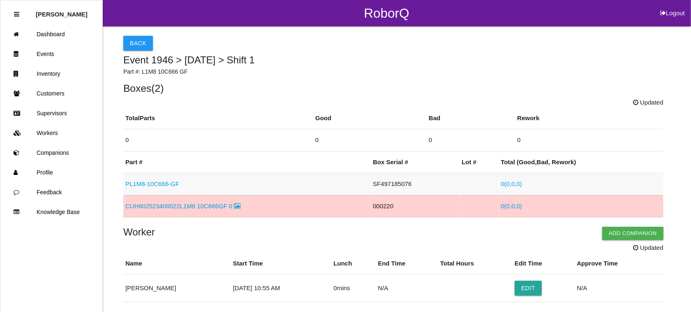
click at [148, 183] on link "PL1M8-10C666-GF" at bounding box center [152, 183] width 54 height 7
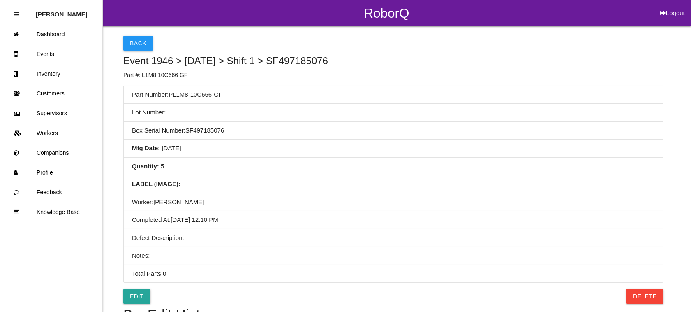
click at [134, 38] on button "Back" at bounding box center [138, 43] width 30 height 15
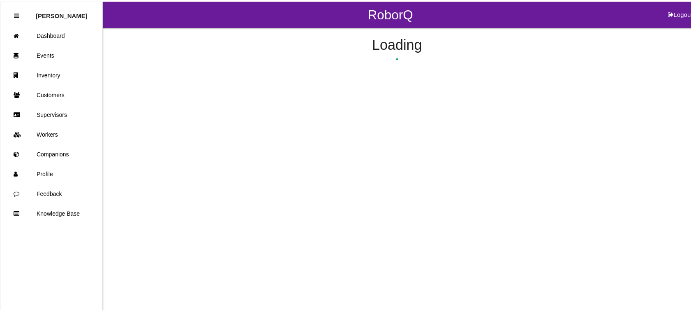
scroll to position [28, 0]
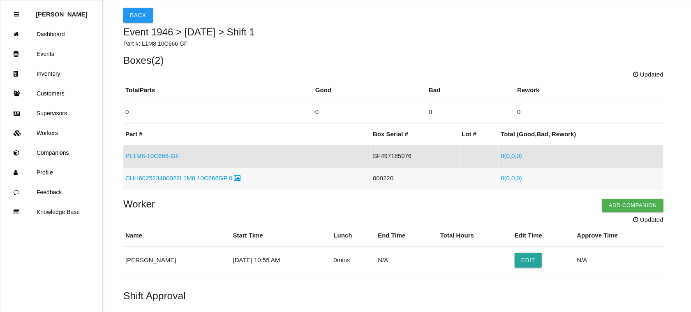
click at [224, 178] on link "CUH602523400022L1M8 10C666GF 0" at bounding box center [182, 177] width 115 height 7
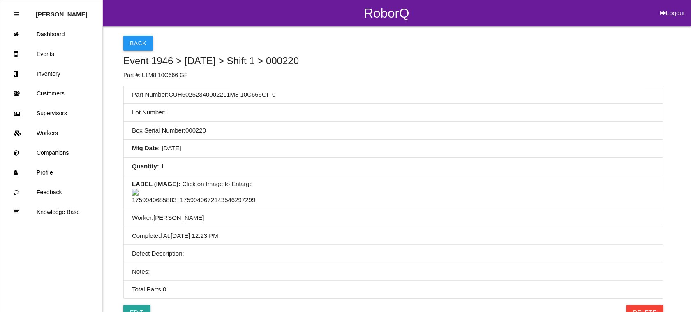
click at [136, 39] on button "Back" at bounding box center [138, 43] width 30 height 15
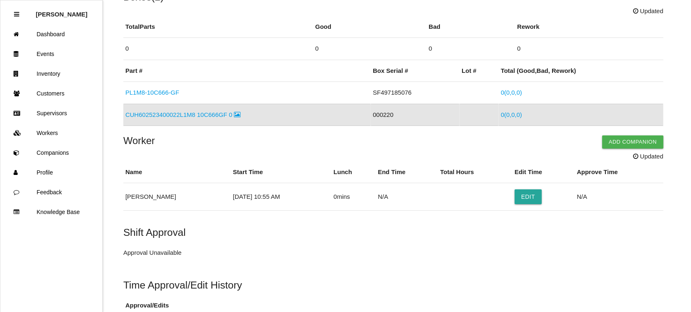
scroll to position [5, 0]
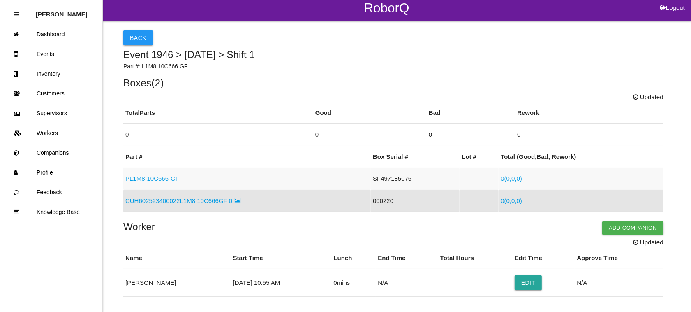
click at [161, 177] on link "PL1M8-10C666-GF" at bounding box center [152, 178] width 54 height 7
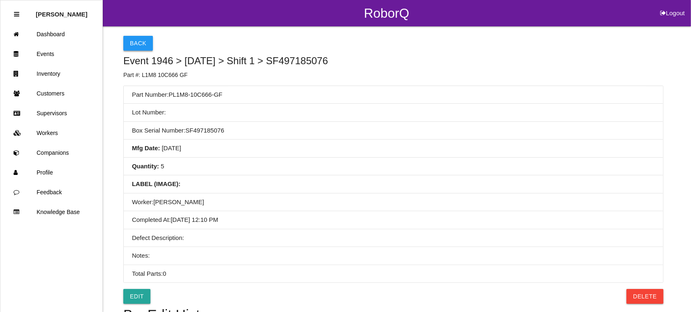
click at [132, 42] on button "Back" at bounding box center [138, 43] width 30 height 15
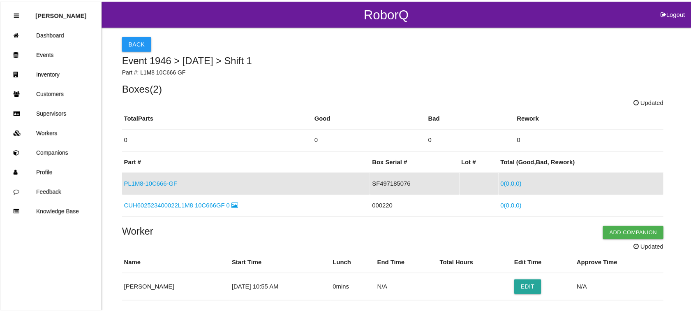
scroll to position [28, 0]
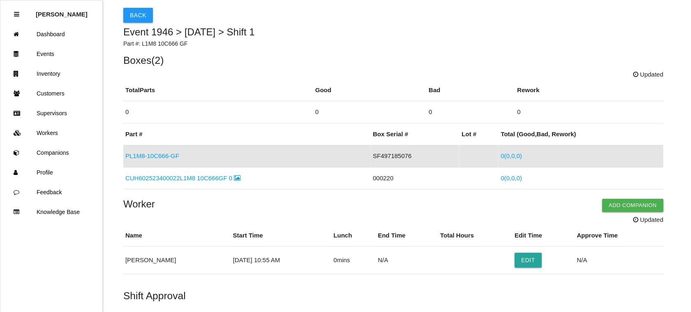
click at [135, 155] on link "PL1M8-10C666-GF" at bounding box center [152, 155] width 54 height 7
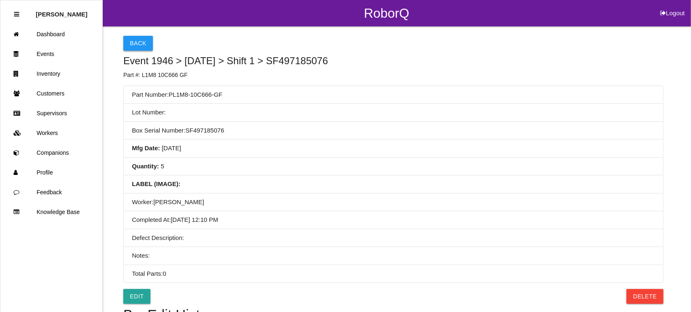
click at [139, 39] on button "Back" at bounding box center [138, 43] width 30 height 15
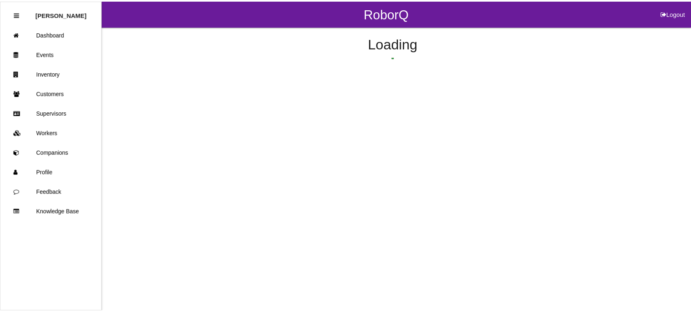
scroll to position [28, 0]
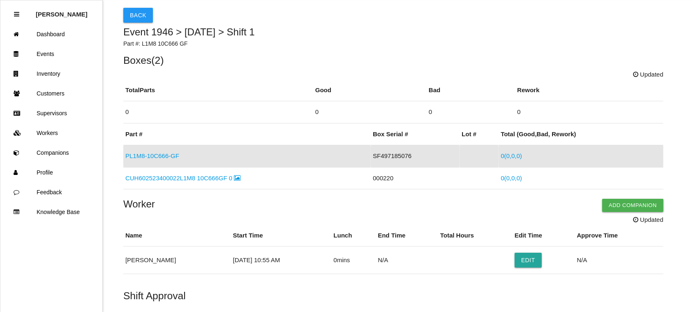
click at [512, 155] on link "0 ( 0 , 0 , 0 )" at bounding box center [511, 155] width 21 height 7
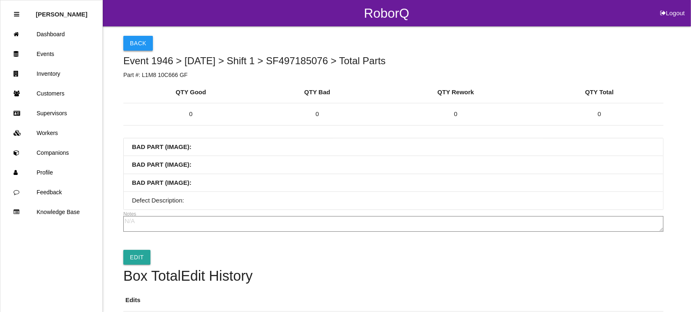
click at [130, 46] on button "Back" at bounding box center [138, 43] width 30 height 15
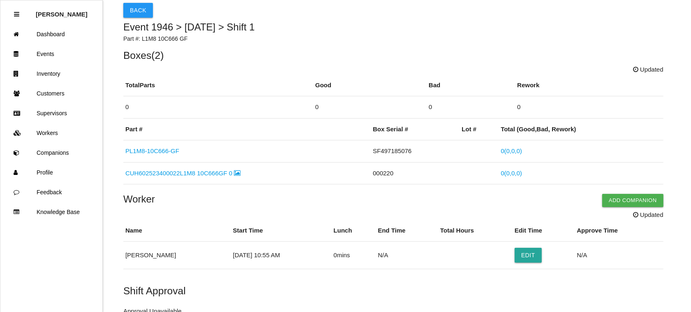
scroll to position [51, 0]
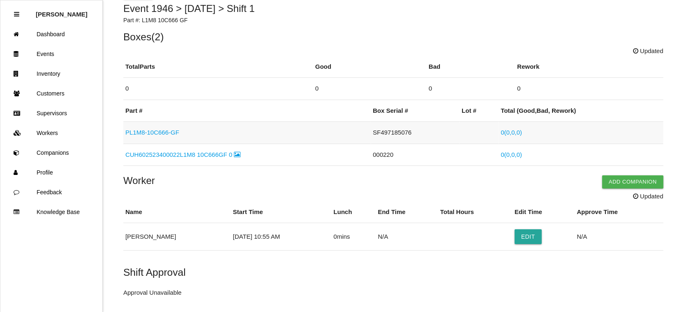
click at [134, 129] on link "PL1M8-10C666-GF" at bounding box center [152, 132] width 54 height 7
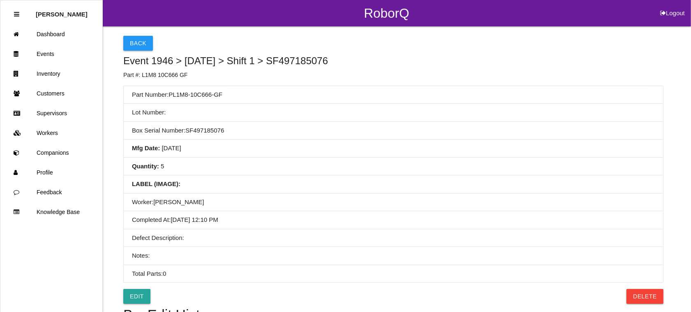
click at [681, 6] on button "Logout" at bounding box center [672, 3] width 37 height 6
select select "Admin"
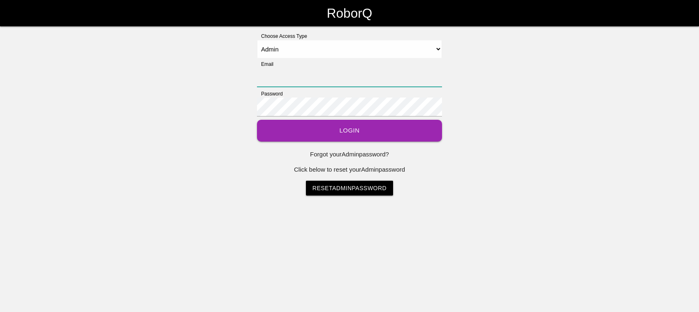
type input "[EMAIL_ADDRESS][DOMAIN_NAME]"
